Goal: Task Accomplishment & Management: Manage account settings

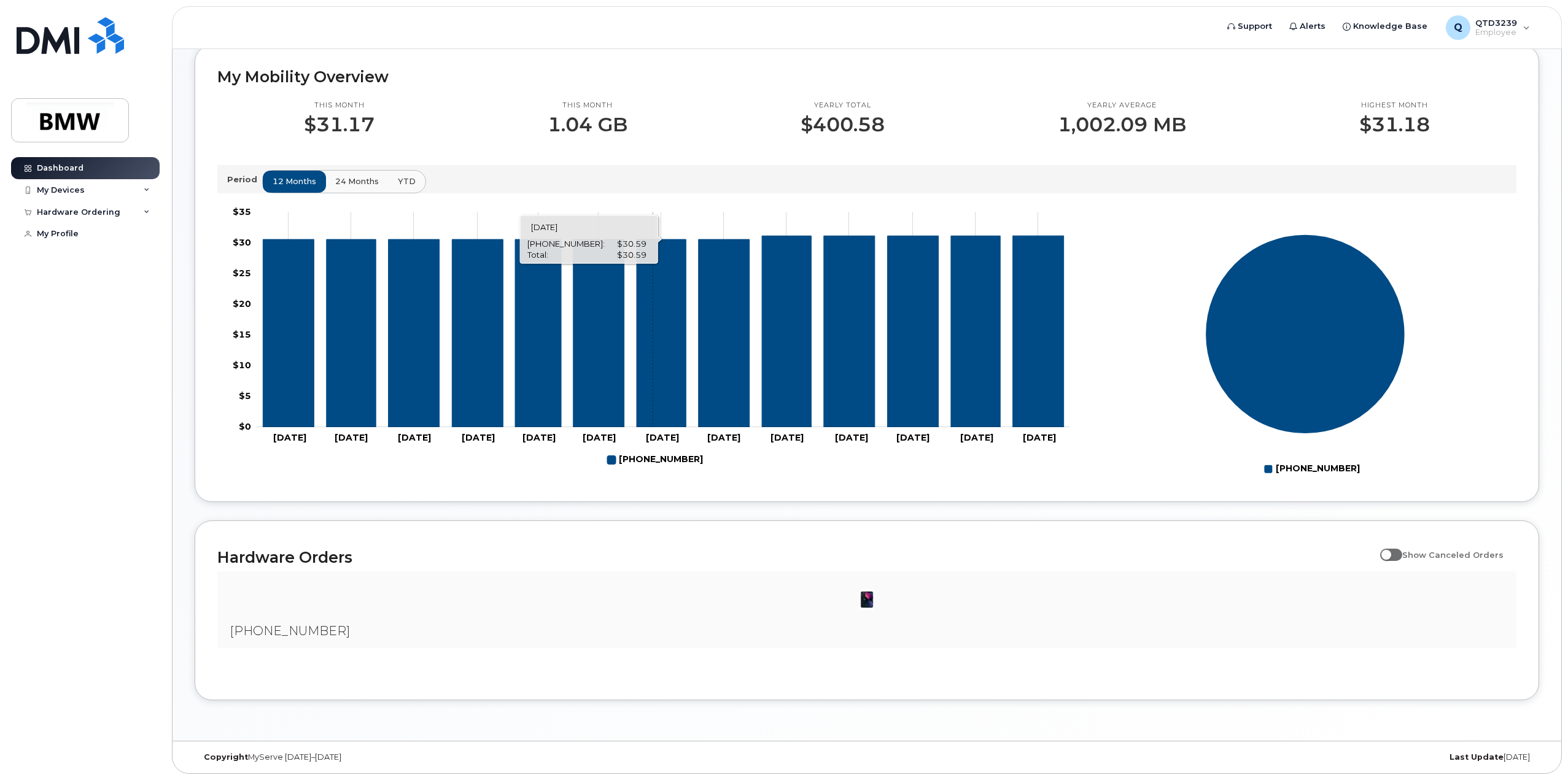
scroll to position [335, 0]
click at [638, 627] on div "[PHONE_NUMBER]" at bounding box center [867, 610] width 1299 height 77
click at [110, 193] on div "My Devices" at bounding box center [85, 191] width 149 height 22
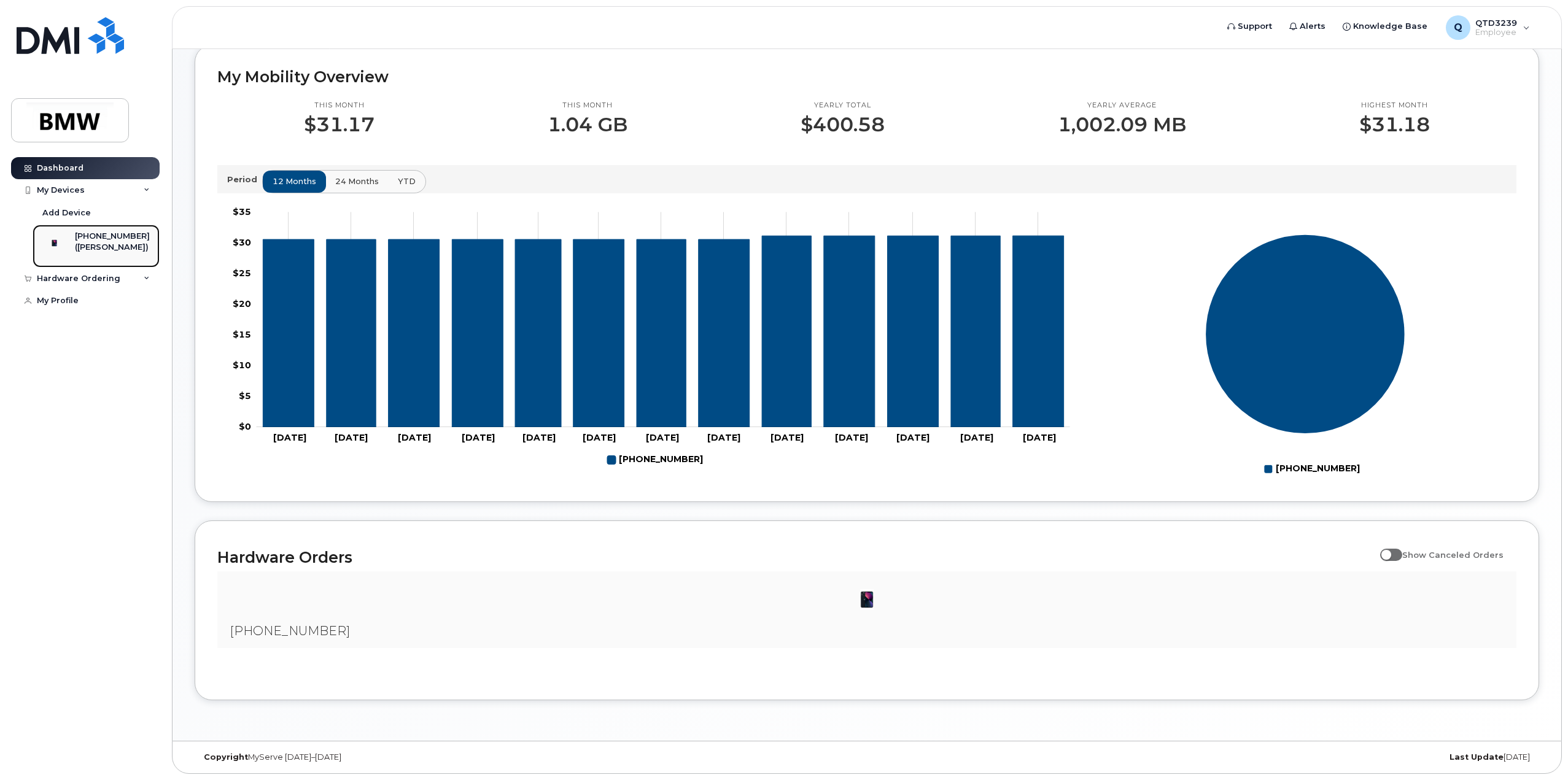
click at [123, 251] on div "([PERSON_NAME])" at bounding box center [112, 248] width 75 height 11
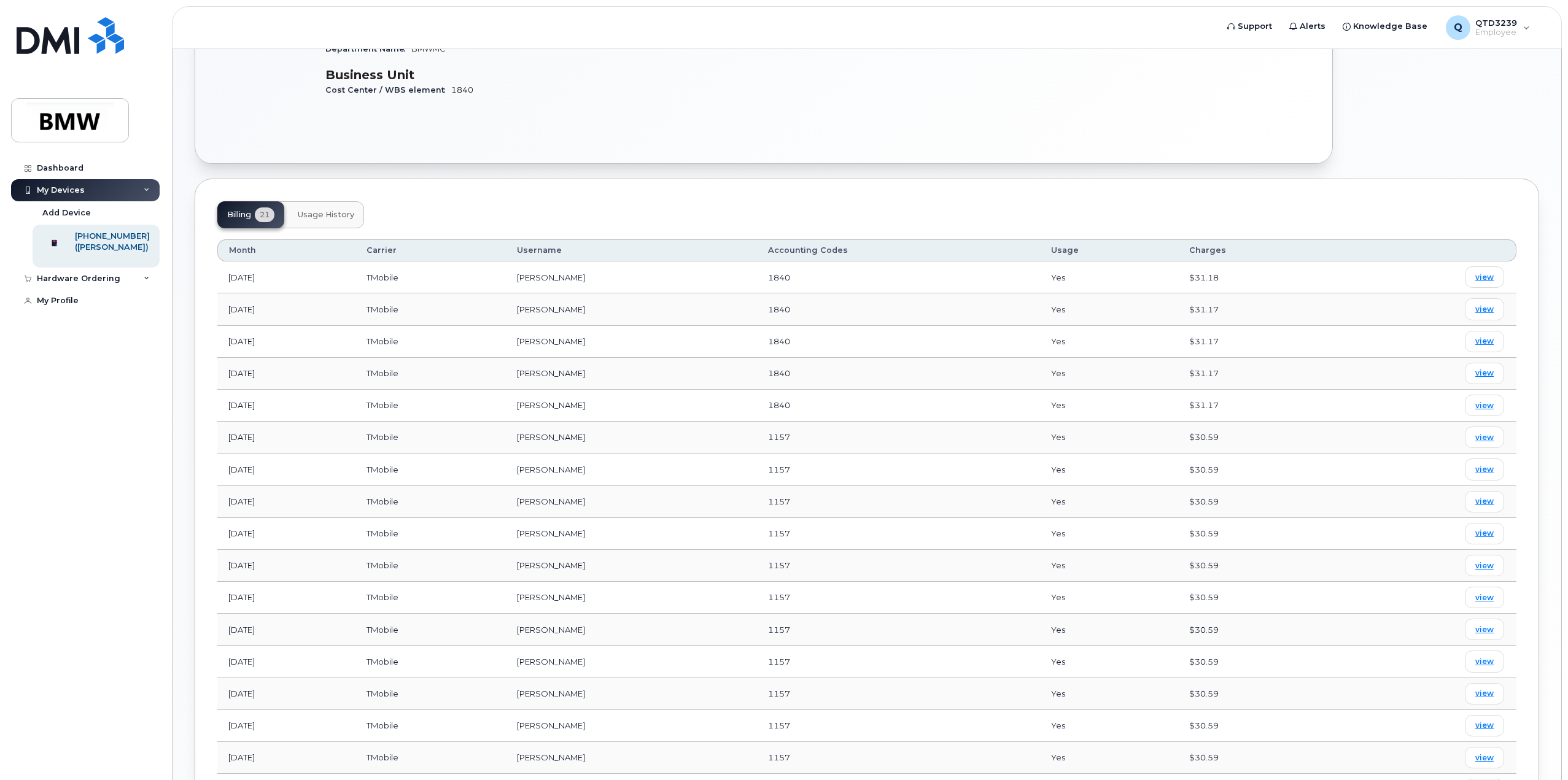
scroll to position [253, 0]
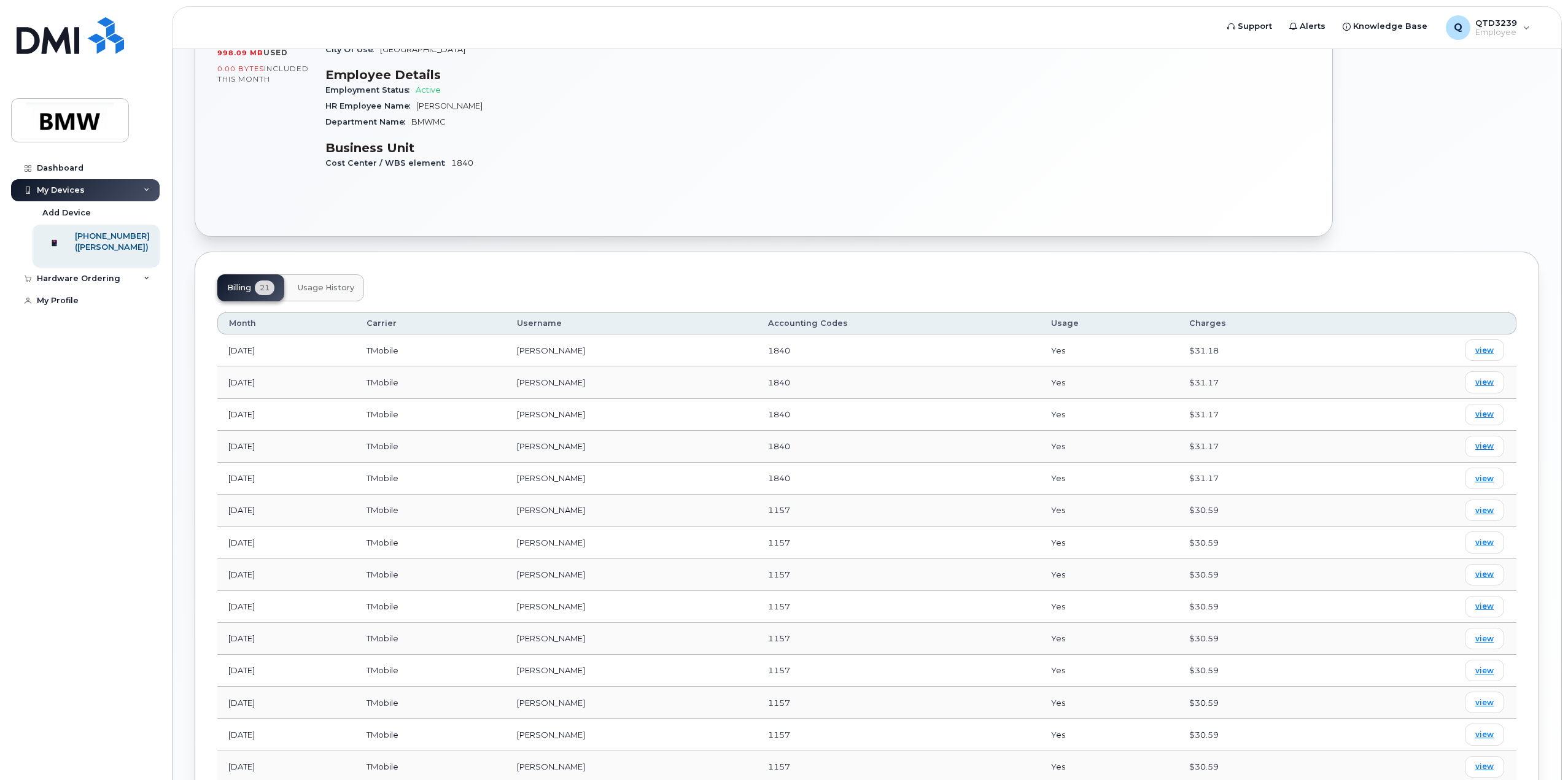
click at [305, 290] on span "Usage History" at bounding box center [325, 288] width 56 height 9
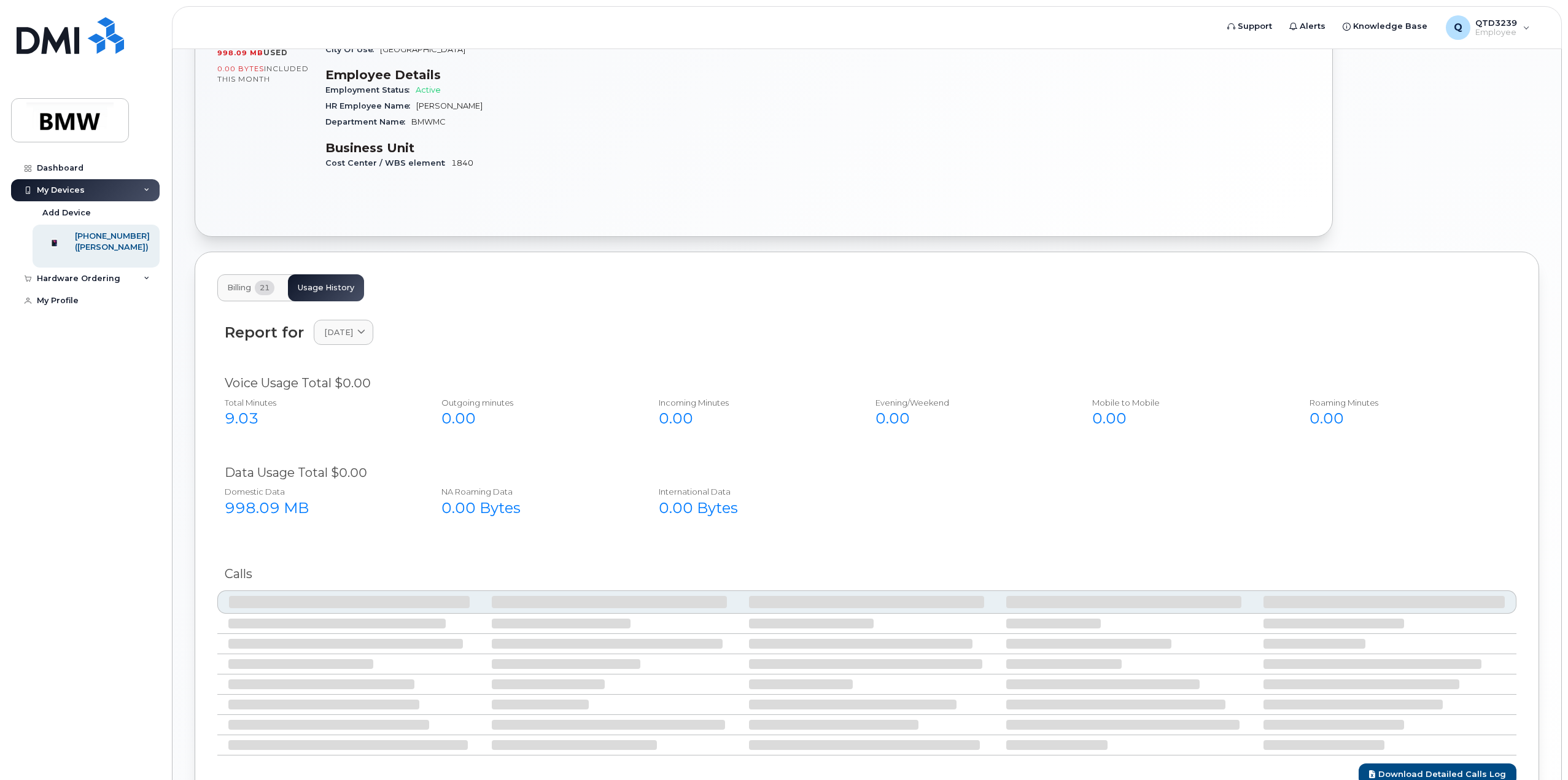
scroll to position [207, 0]
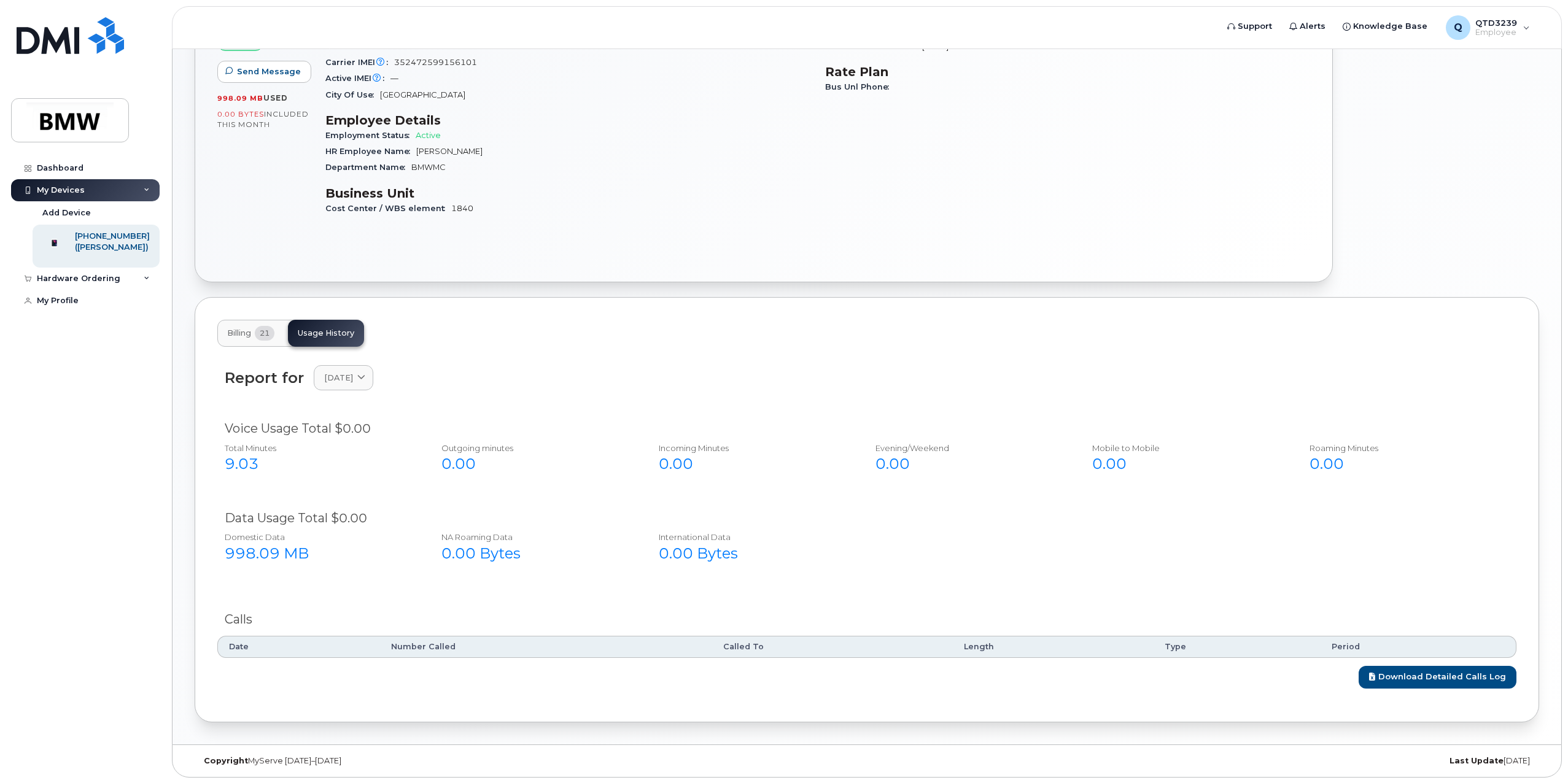
click at [1437, 662] on div "Download Detailed Calls Log" at bounding box center [867, 673] width 1299 height 31
click at [1439, 670] on link "Download Detailed Calls Log" at bounding box center [1437, 677] width 157 height 23
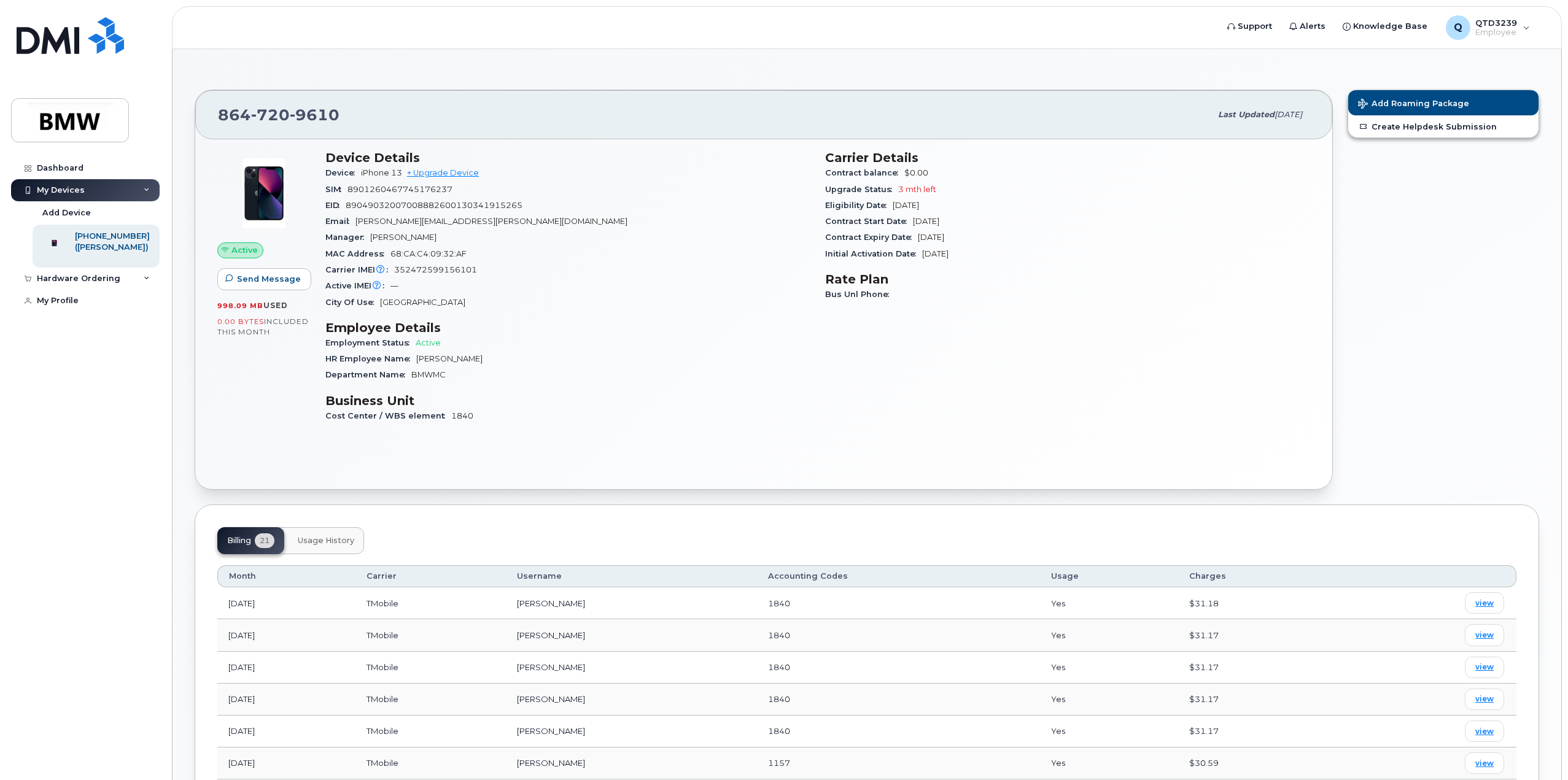
click at [292, 539] on button "Usage History" at bounding box center [326, 541] width 76 height 27
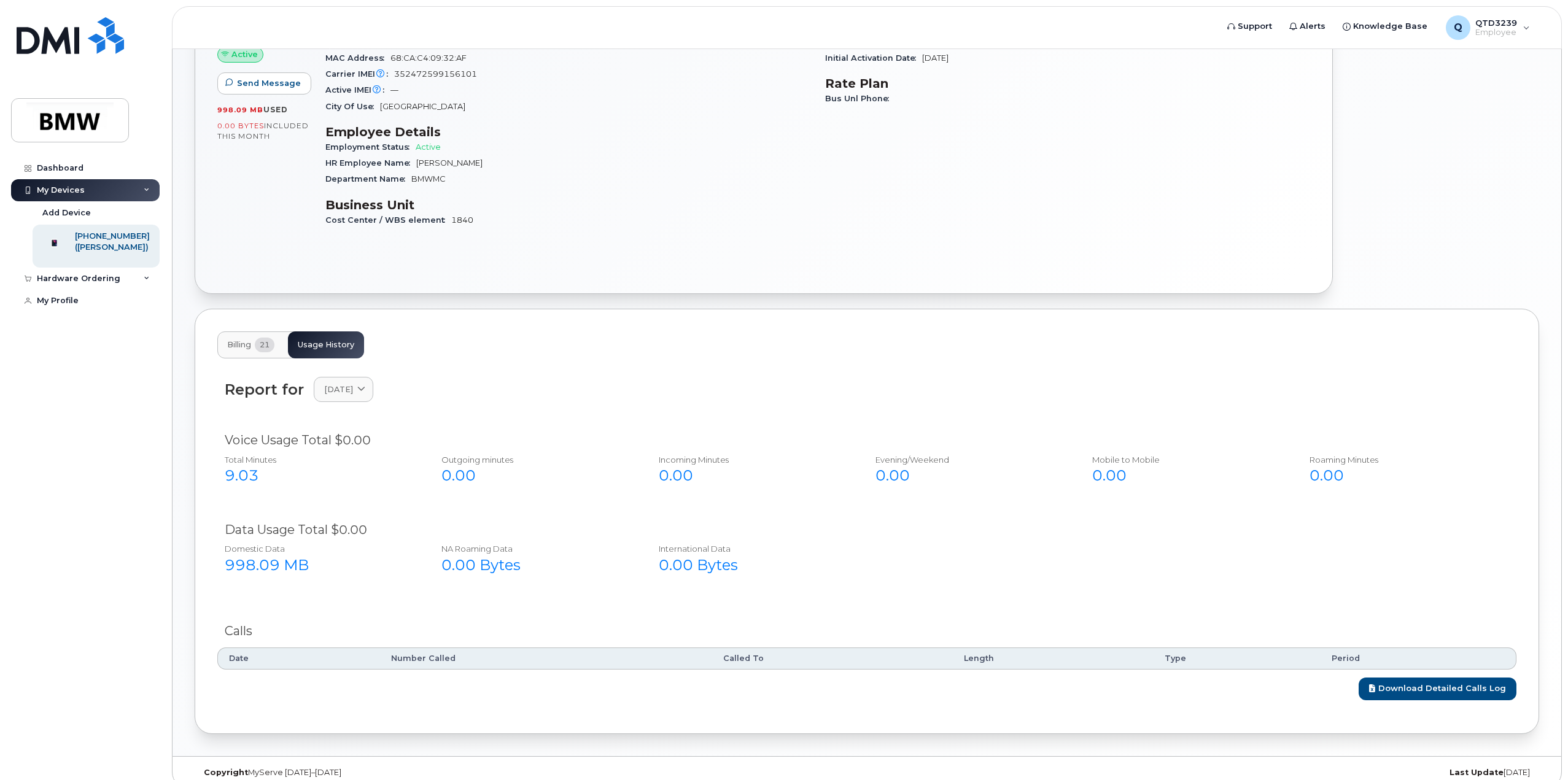
scroll to position [207, 0]
